Goal: Register for event/course

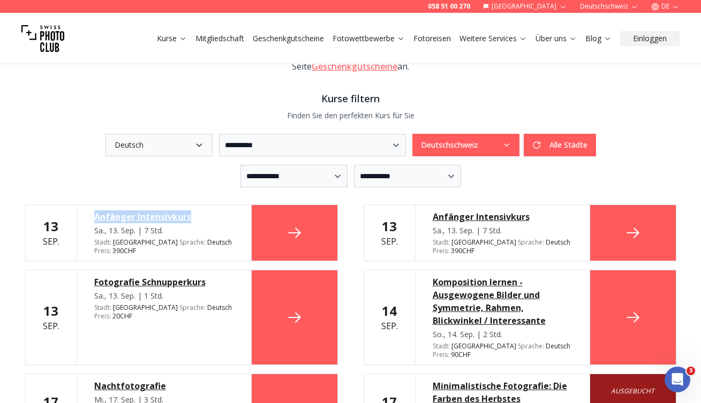
drag, startPoint x: 85, startPoint y: 199, endPoint x: 204, endPoint y: 198, distance: 119.4
click at [204, 205] on div "Anfänger Intensivkurs [DATE] | 7 Std. Stadt : Basel Sprache : Deutsch de Preis …" at bounding box center [164, 233] width 175 height 56
copy div "Anfänger Intensivkurs"
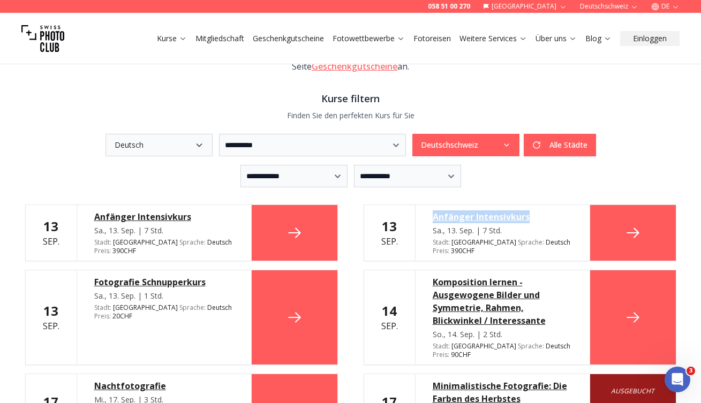
drag, startPoint x: 427, startPoint y: 200, endPoint x: 540, endPoint y: 204, distance: 113.0
click at [540, 205] on div "Anfänger Intensivkurs [DATE] | 7 Std. Stadt : Zurich Sprache : Deutsch de Preis…" at bounding box center [502, 233] width 175 height 56
copy div "Anfänger Intensivkurs"
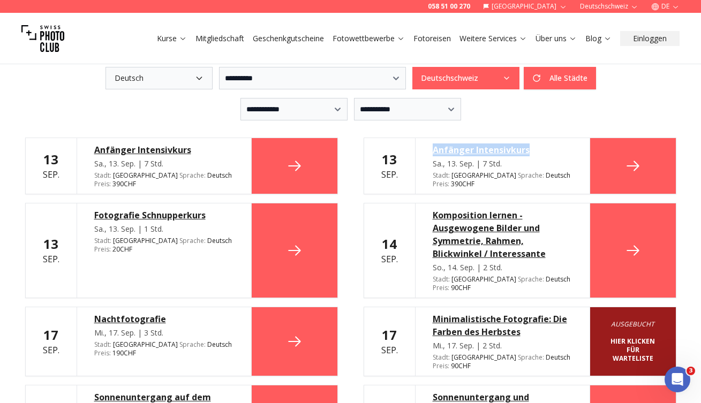
scroll to position [285, 0]
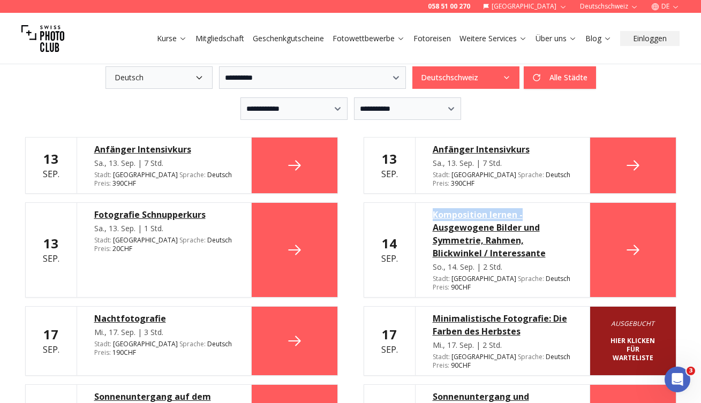
drag, startPoint x: 419, startPoint y: 187, endPoint x: 546, endPoint y: 190, distance: 126.9
click at [546, 203] on div "Komposition lernen - Ausgewogene Bilder und Symmetrie, Rahmen, Blickwinkel / In…" at bounding box center [502, 250] width 175 height 94
copy div "Komposition lernen -"
drag, startPoint x: 82, startPoint y: 283, endPoint x: 173, endPoint y: 289, distance: 91.2
click at [173, 307] on div "Nachtfotografie [DATE] | 3 Std. Stadt : Basel Sprache : Deutsch de Preis : 190 …" at bounding box center [164, 341] width 175 height 69
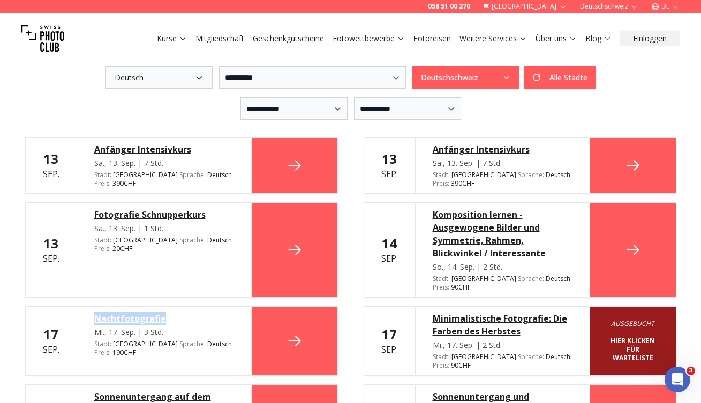
copy div "Nachtfotografie"
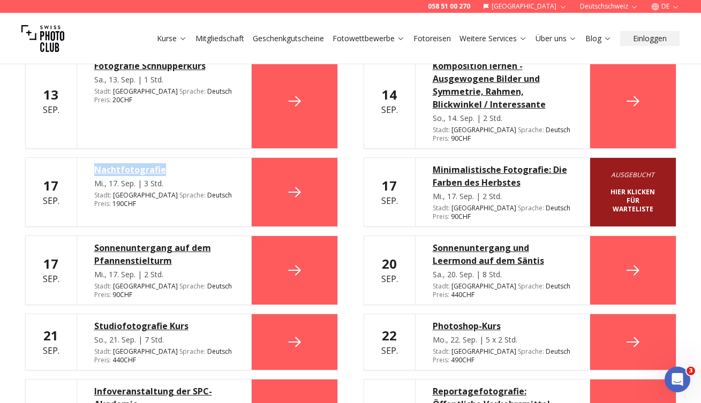
scroll to position [434, 0]
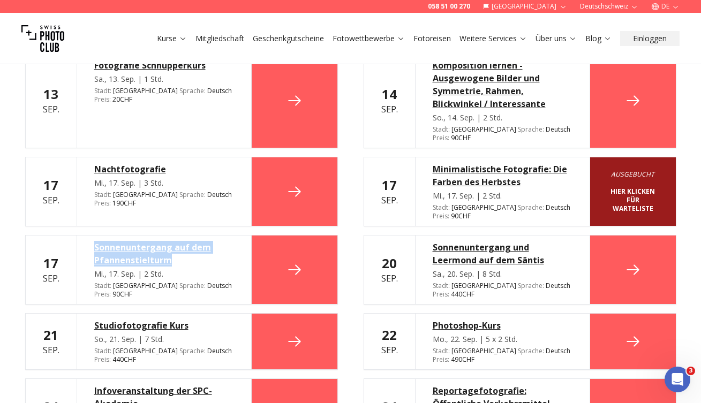
drag, startPoint x: 84, startPoint y: 202, endPoint x: 195, endPoint y: 220, distance: 112.3
click at [195, 236] on div "Sonnenuntergang auf dem Pfannenstielturm [DATE] | 2 Std. Stadt : Zurich Sprache…" at bounding box center [164, 270] width 175 height 69
copy div "Sonnenuntergang auf dem Pfannenstielturm"
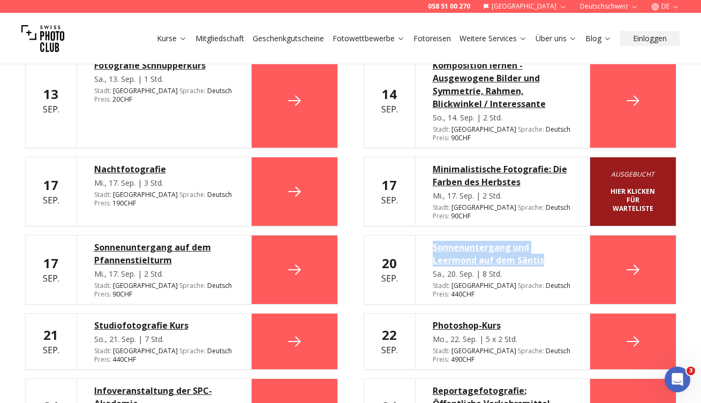
drag, startPoint x: 425, startPoint y: 203, endPoint x: 557, endPoint y: 215, distance: 133.3
click at [557, 236] on div "Sonnenuntergang und Leermond auf dem Säntis [DATE] | 8 Std. Stadt : Zurich Spra…" at bounding box center [502, 270] width 175 height 69
copy div "Sonnenuntergang und Leermond auf dem Säntis"
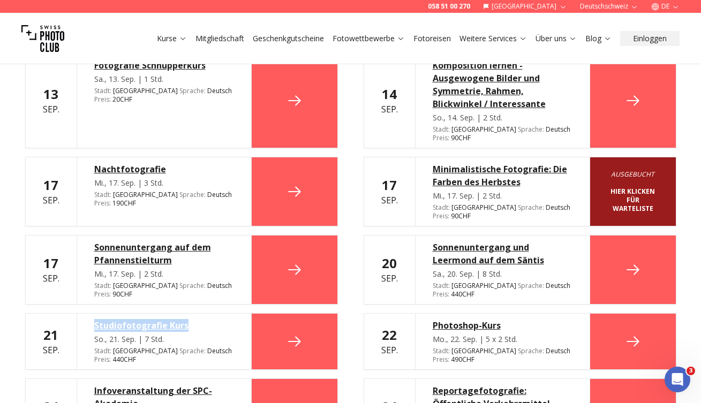
drag, startPoint x: 80, startPoint y: 274, endPoint x: 215, endPoint y: 273, distance: 134.9
click at [215, 314] on div "Studiofotografie Kurs [DATE] | 7 Std. Stadt : Zurich Sprache : Deutsch de Preis…" at bounding box center [164, 342] width 175 height 56
copy div "Studiofotografie Kurs"
drag, startPoint x: 429, startPoint y: 274, endPoint x: 519, endPoint y: 281, distance: 90.7
click at [519, 314] on div "Photoshop-Kurs [DATE] | 5 x 2 Std. Stadt : [GEOGRAPHIC_DATA] Sprache : Deutsch …" at bounding box center [502, 342] width 175 height 56
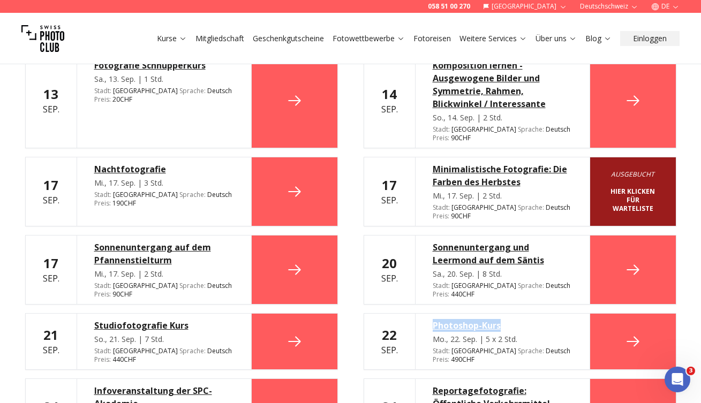
copy div "Photoshop-Kurs"
drag, startPoint x: 86, startPoint y: 328, endPoint x: 152, endPoint y: 345, distance: 68.7
copy div "Infoveranstaltung der SPC-Akademie"
drag, startPoint x: 428, startPoint y: 330, endPoint x: 558, endPoint y: 350, distance: 131.1
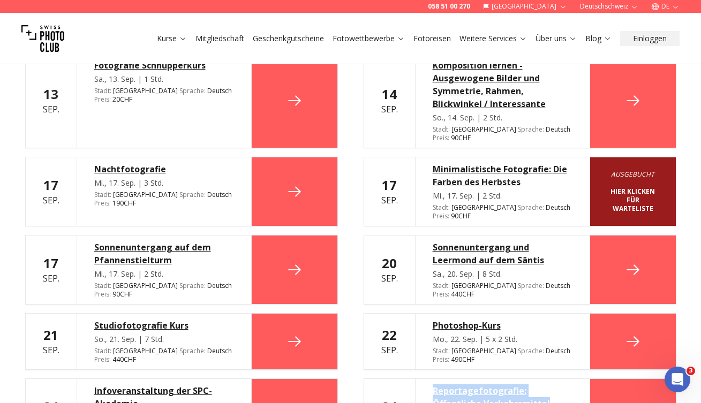
copy div "Reportagefotografie: Öffentliche Verkehrsmittel"
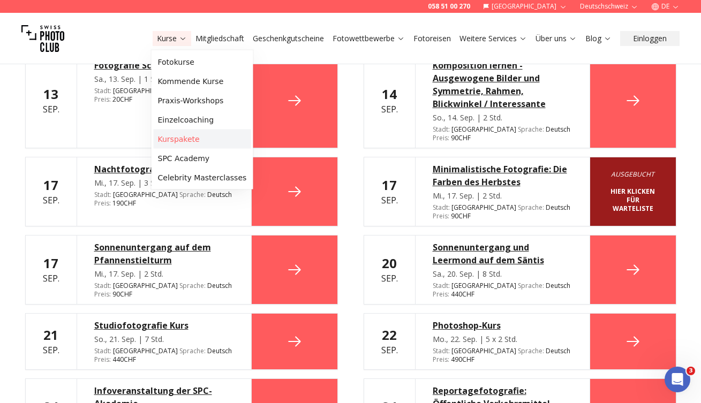
click at [180, 137] on link "Kurspakete" at bounding box center [202, 139] width 97 height 19
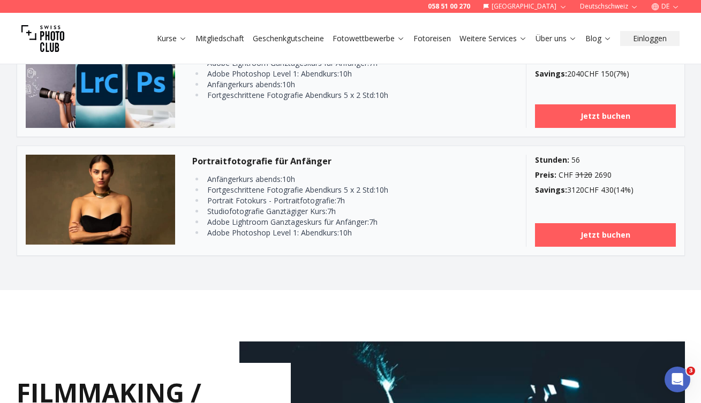
scroll to position [1084, 0]
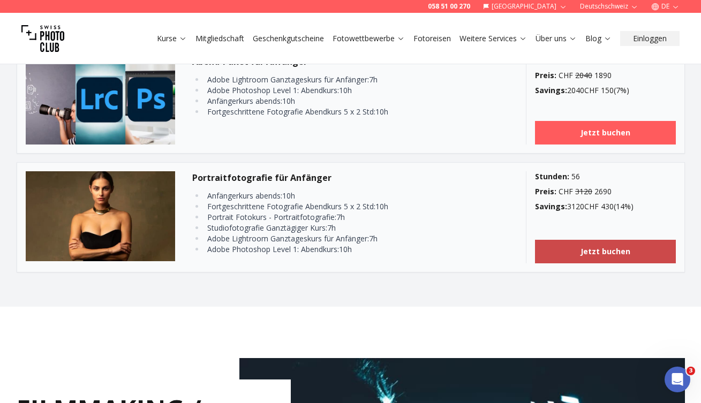
click at [605, 246] on b "Jetzt buchen" at bounding box center [605, 251] width 50 height 10
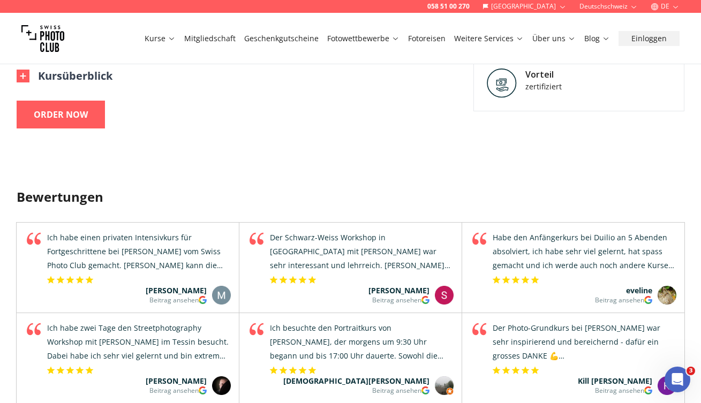
scroll to position [561, 0]
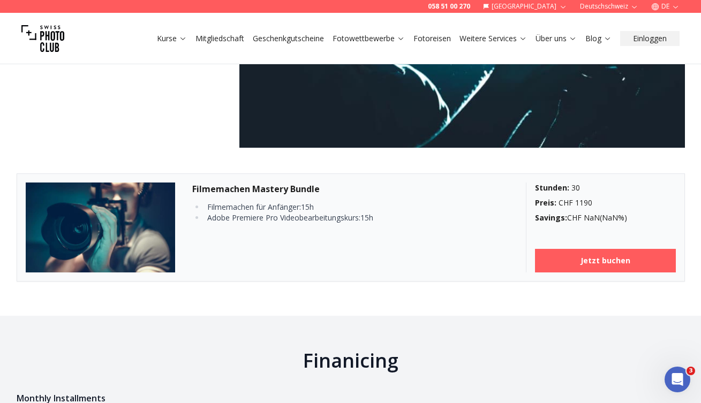
scroll to position [1602, 0]
